Goal: Information Seeking & Learning: Check status

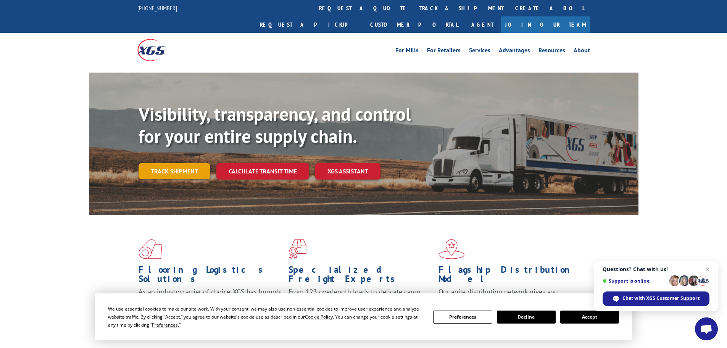
click at [192, 163] on link "Track shipment" at bounding box center [175, 171] width 72 height 16
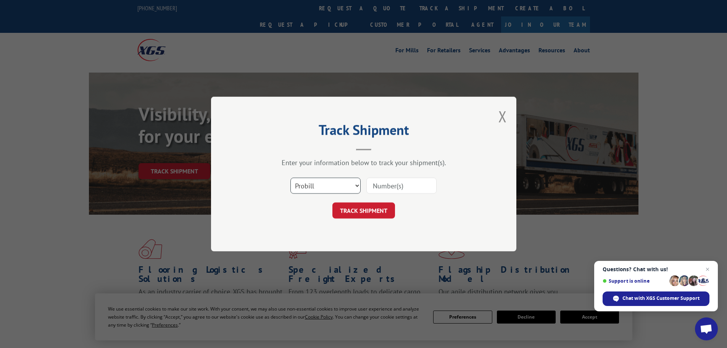
drag, startPoint x: 354, startPoint y: 184, endPoint x: 324, endPoint y: 243, distance: 66.4
click at [353, 195] on div "Select category... Probill BOL PO" at bounding box center [363, 185] width 229 height 25
select select "po"
click at [290, 177] on select "Select category... Probill BOL PO" at bounding box center [325, 185] width 70 height 16
click at [394, 191] on input at bounding box center [401, 185] width 70 height 16
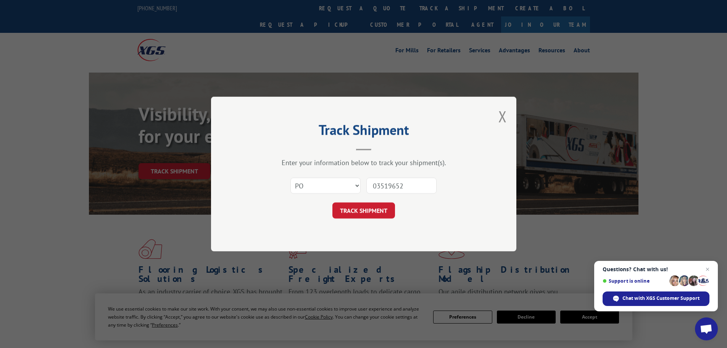
type input "03519652"
click at [332, 202] on button "TRACK SHIPMENT" at bounding box center [363, 210] width 63 height 16
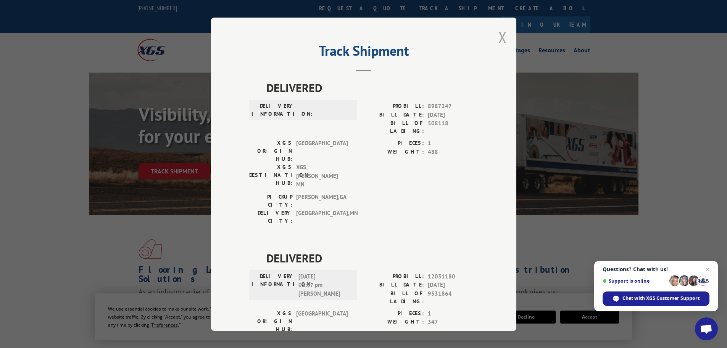
click at [499, 39] on button "Close modal" at bounding box center [502, 37] width 8 height 20
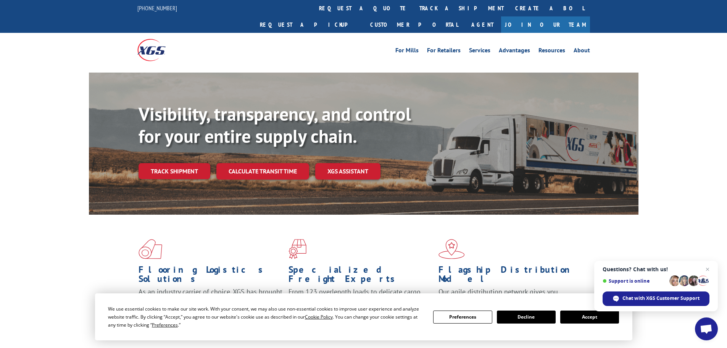
click at [188, 33] on div at bounding box center [193, 50] width 113 height 34
click at [170, 163] on link "Track shipment" at bounding box center [175, 171] width 72 height 16
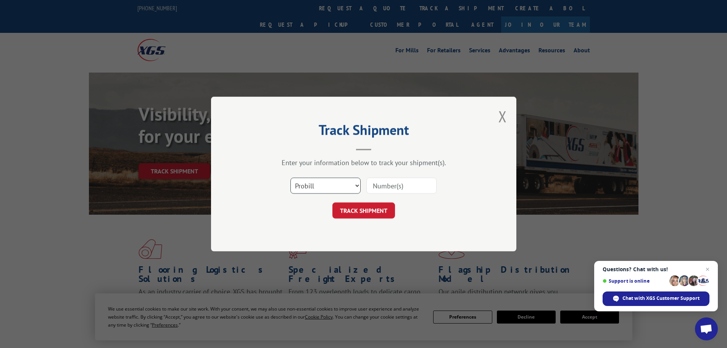
click at [355, 187] on select "Select category... Probill BOL PO" at bounding box center [325, 185] width 70 height 16
select select "po"
click at [290, 177] on select "Select category... Probill BOL PO" at bounding box center [325, 185] width 70 height 16
click at [387, 187] on input at bounding box center [401, 185] width 70 height 16
type input "03519828"
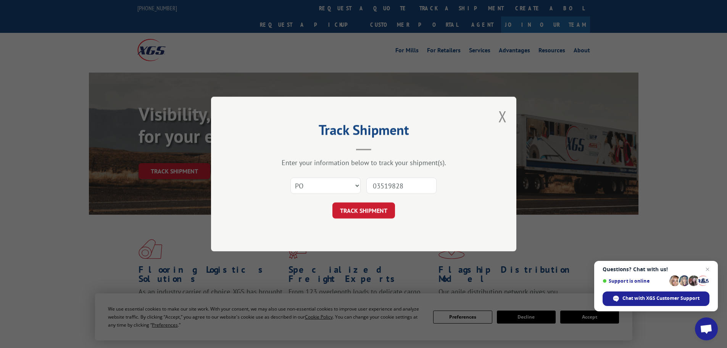
click at [332, 202] on button "TRACK SHIPMENT" at bounding box center [363, 210] width 63 height 16
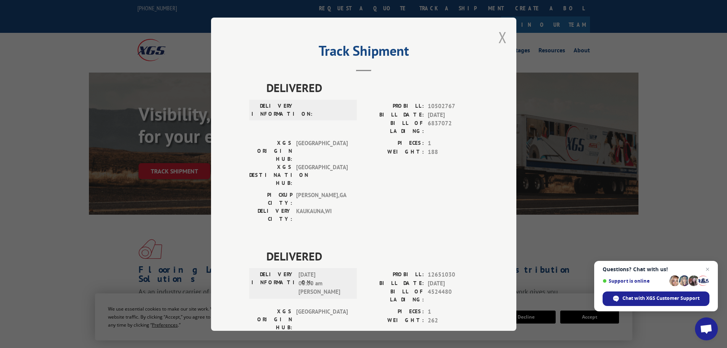
click at [499, 37] on button "Close modal" at bounding box center [502, 37] width 8 height 20
